Goal: Transaction & Acquisition: Download file/media

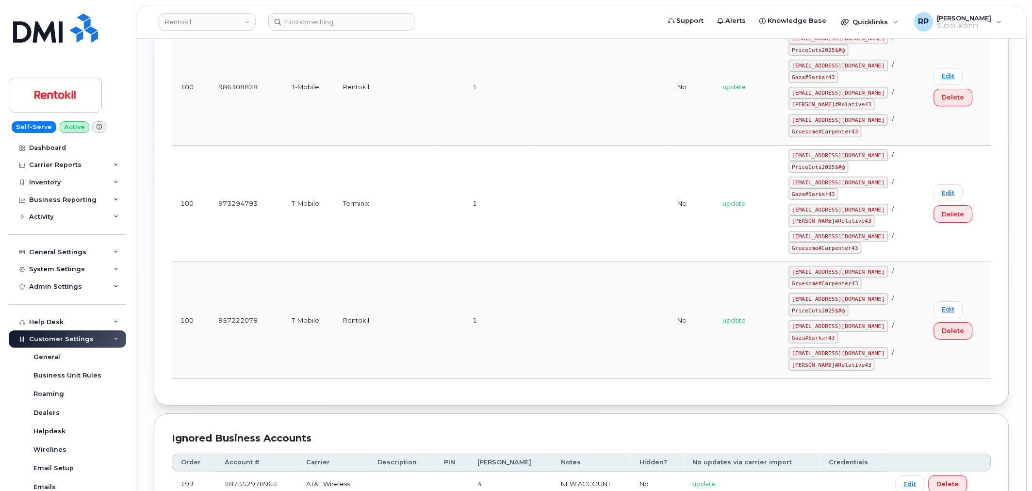
scroll to position [81, 0]
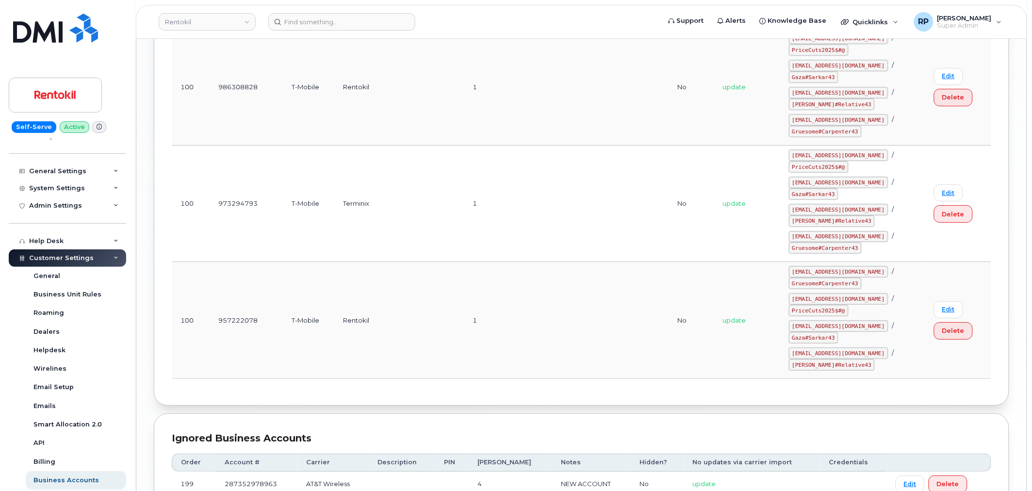
drag, startPoint x: 64, startPoint y: 172, endPoint x: 64, endPoint y: 178, distance: 6.8
click at [64, 172] on div "General Settings" at bounding box center [57, 171] width 57 height 8
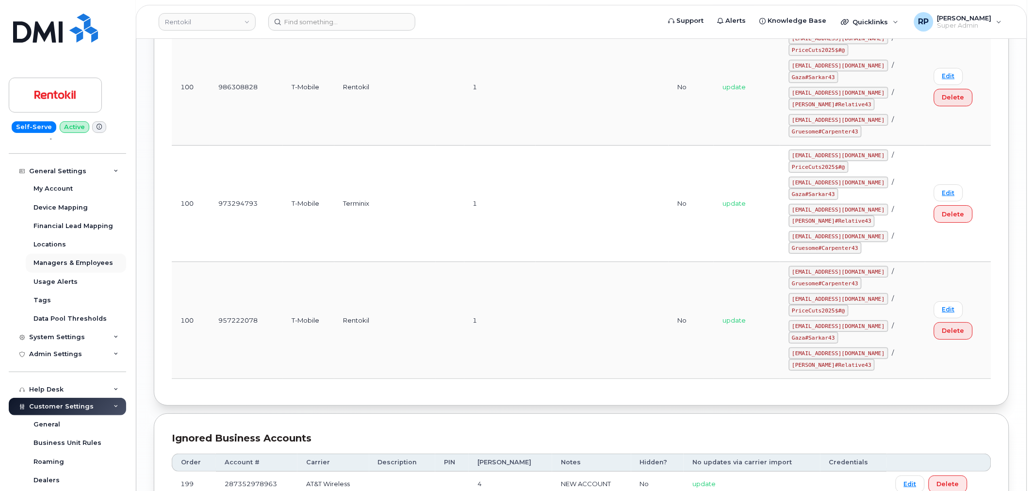
scroll to position [0, 0]
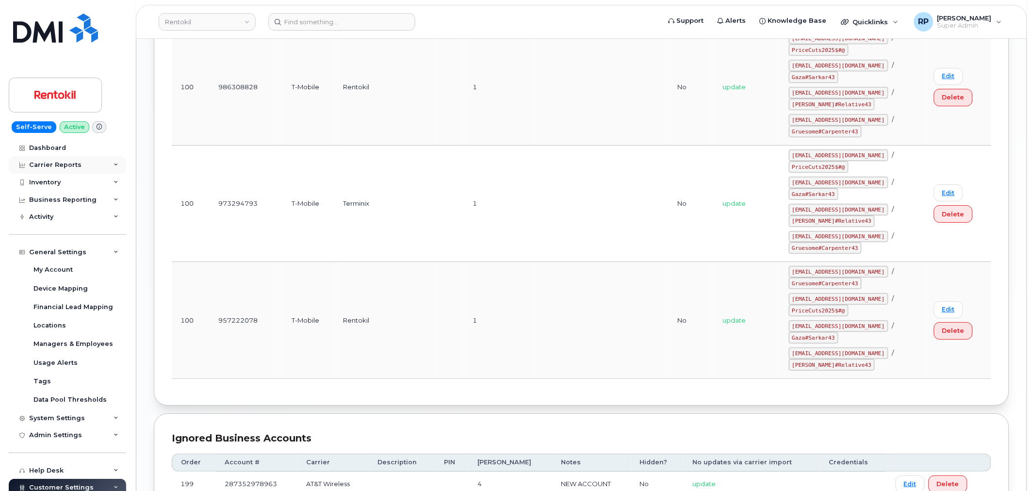
click at [53, 162] on div "Carrier Reports" at bounding box center [55, 165] width 52 height 8
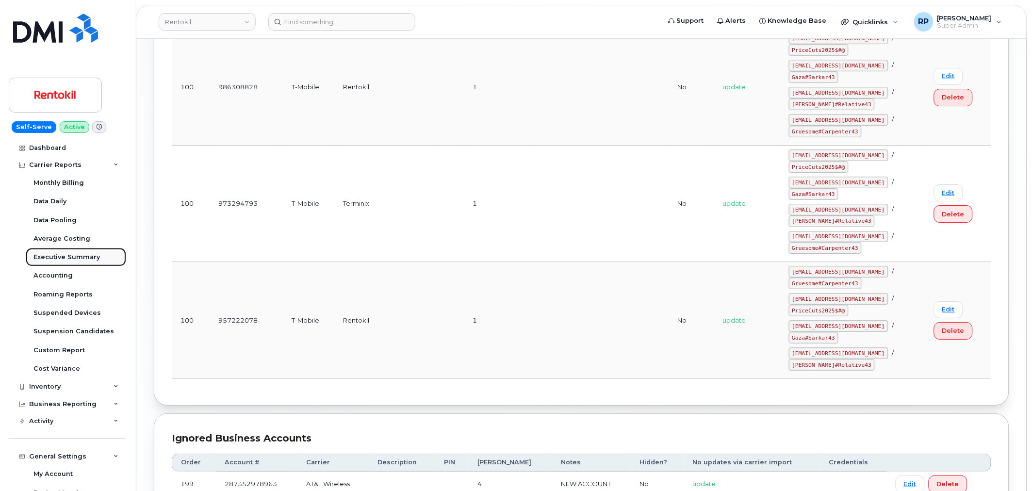
click at [60, 252] on link "Executive Summary" at bounding box center [76, 257] width 100 height 18
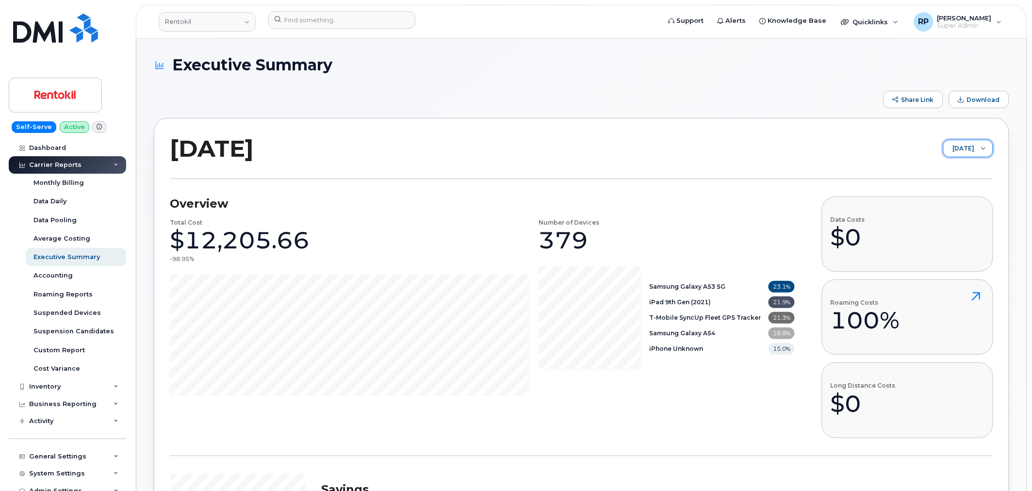
click at [943, 150] on span "[DATE]" at bounding box center [958, 148] width 31 height 17
click at [931, 232] on span "[DATE]" at bounding box center [933, 236] width 21 height 9
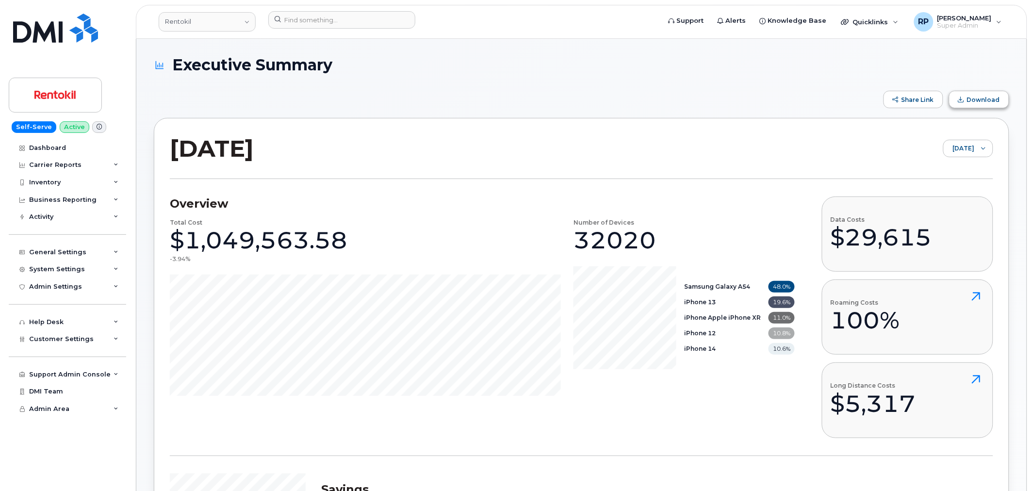
click at [976, 99] on span "Download" at bounding box center [983, 99] width 33 height 7
click at [799, 98] on div "Share Link Download" at bounding box center [581, 99] width 855 height 17
